Goal: Task Accomplishment & Management: Manage account settings

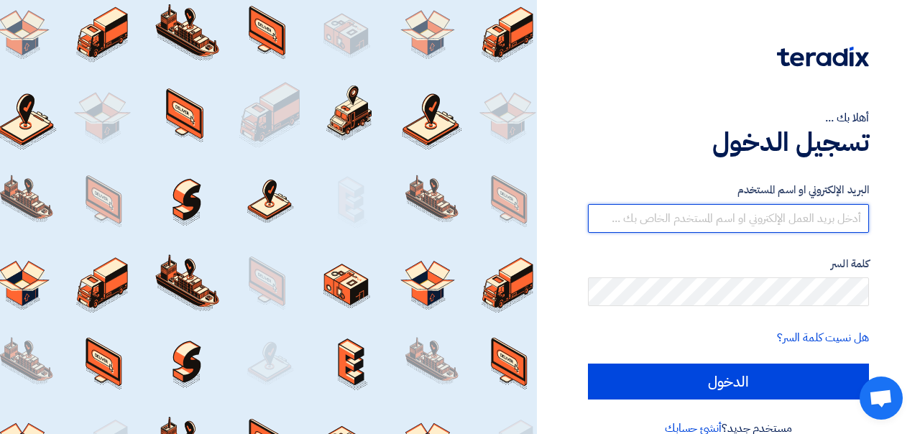
type input "[EMAIL_ADDRESS][DOMAIN_NAME]"
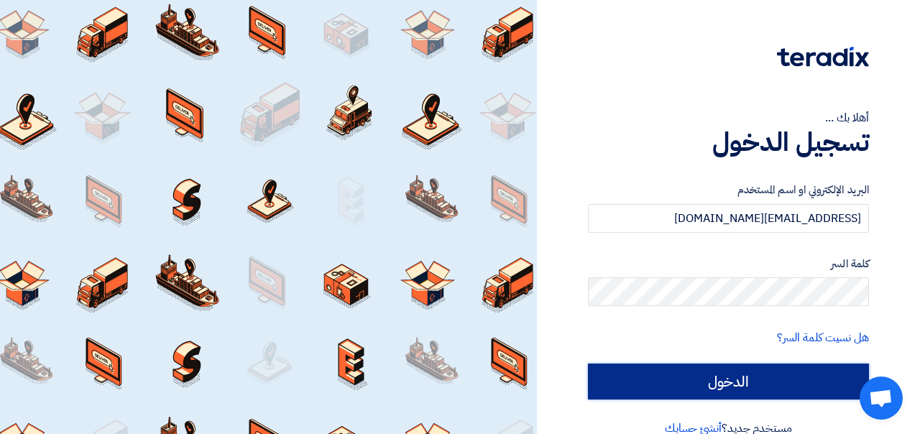
click at [620, 380] on input "الدخول" at bounding box center [728, 382] width 281 height 36
type input "Sign in"
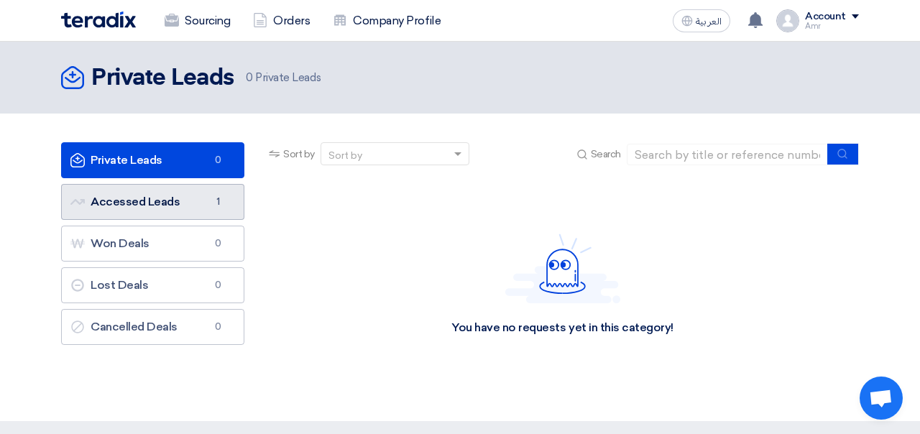
click at [184, 202] on link "Accessed Leads Accessed Leads 1" at bounding box center [152, 202] width 183 height 36
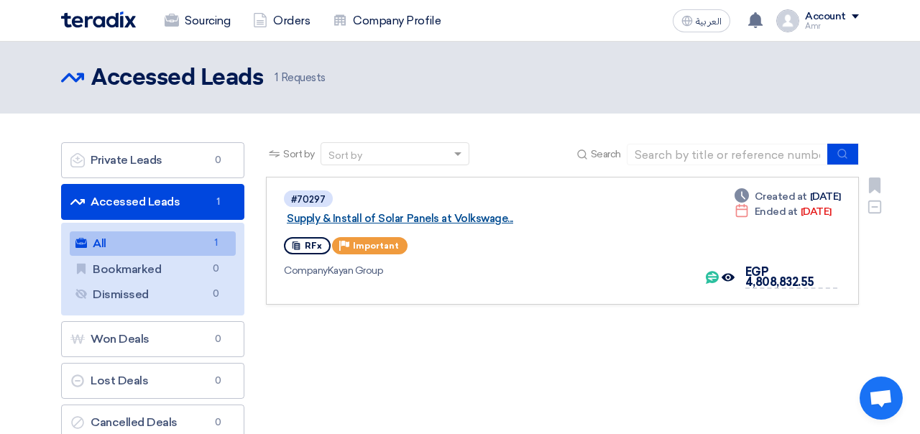
click at [352, 212] on link "Supply & Install of Solar Panels at Volkswage..." at bounding box center [466, 218] width 359 height 13
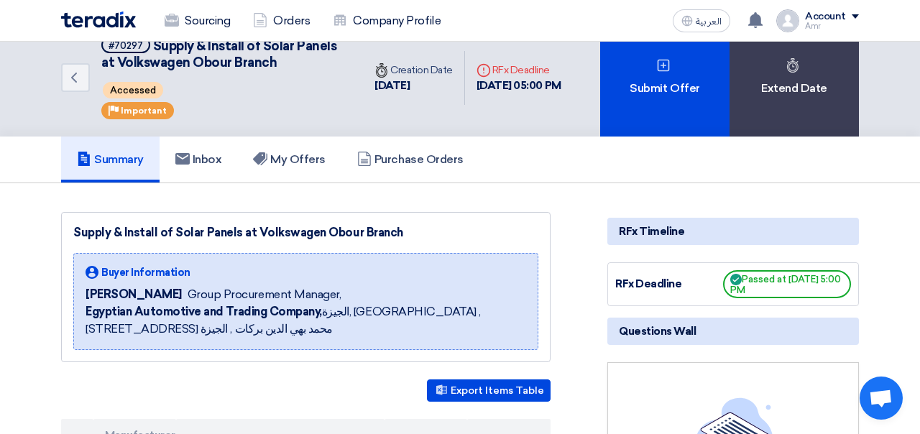
scroll to position [6, 0]
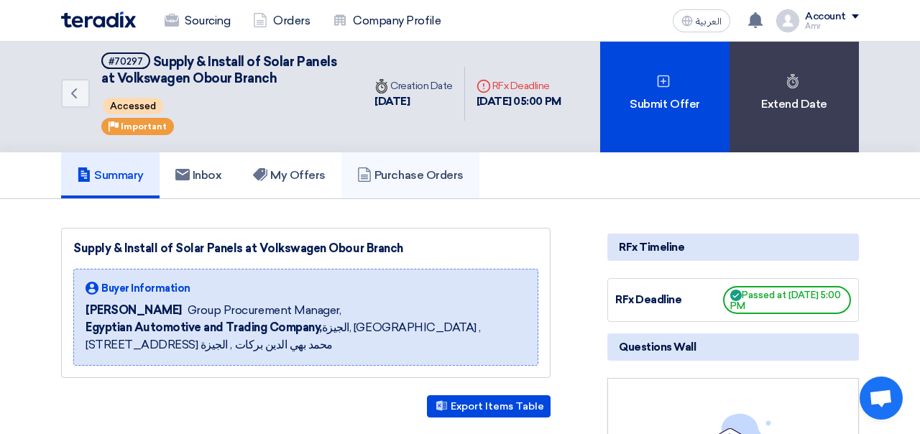
click at [428, 178] on h5 "Purchase Orders" at bounding box center [410, 175] width 106 height 14
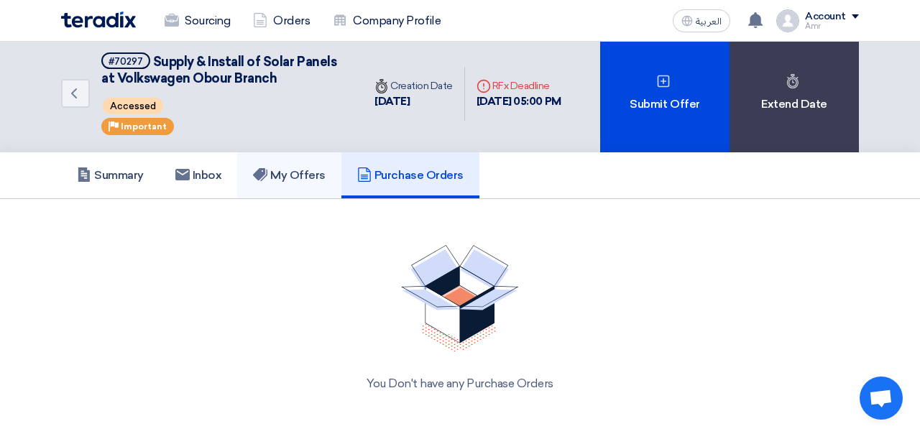
click at [296, 188] on link "My Offers" at bounding box center [289, 175] width 104 height 46
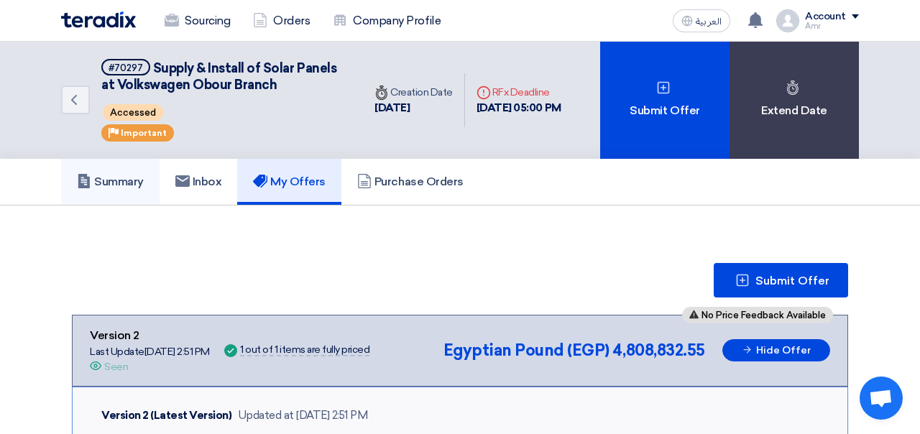
click at [114, 183] on h5 "Summary" at bounding box center [110, 182] width 67 height 14
